Goal: Information Seeking & Learning: Learn about a topic

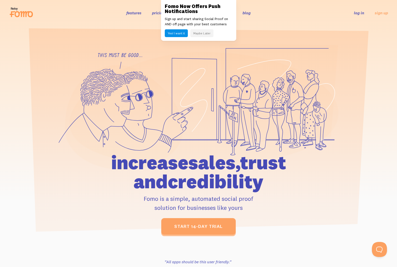
scroll to position [10, 0]
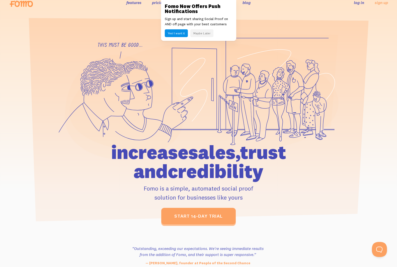
click at [155, 2] on link "pricing" at bounding box center [158, 2] width 13 height 5
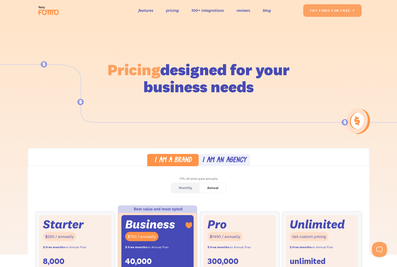
scroll to position [7, 0]
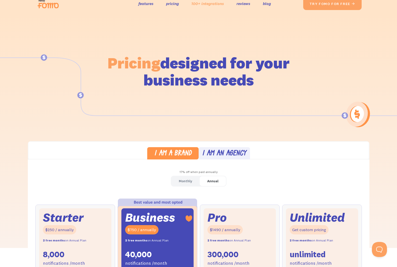
click at [196, 2] on link "100+ integrations" at bounding box center [207, 3] width 33 height 7
